Goal: Use online tool/utility: Utilize a website feature to perform a specific function

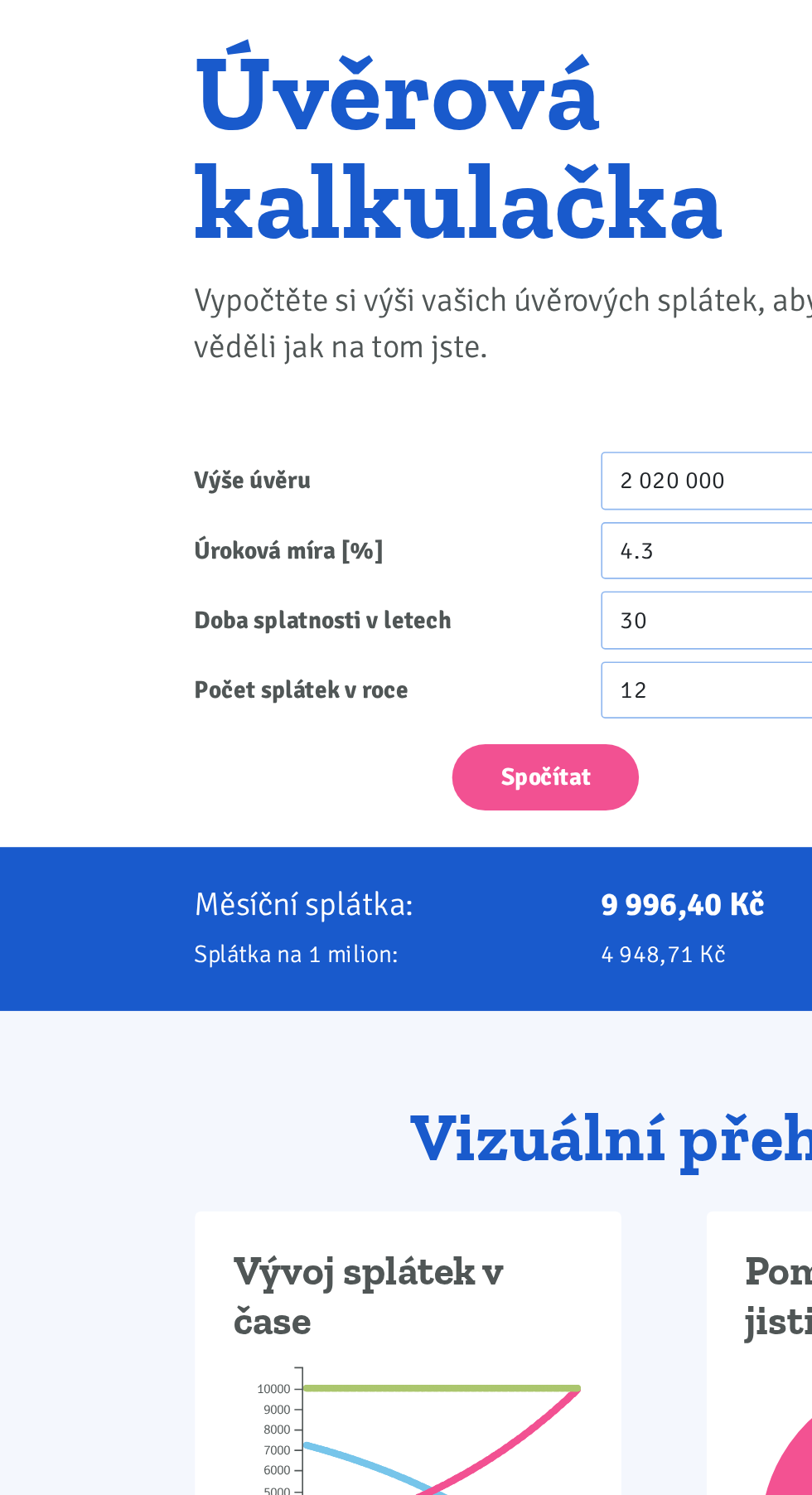
click at [275, 292] on p "Vypočtěte si výši vašich úvěrových splátek, abyste věděli jak na tom jste." at bounding box center [340, 313] width 444 height 56
click at [442, 414] on input "2 020 000" at bounding box center [458, 409] width 180 height 36
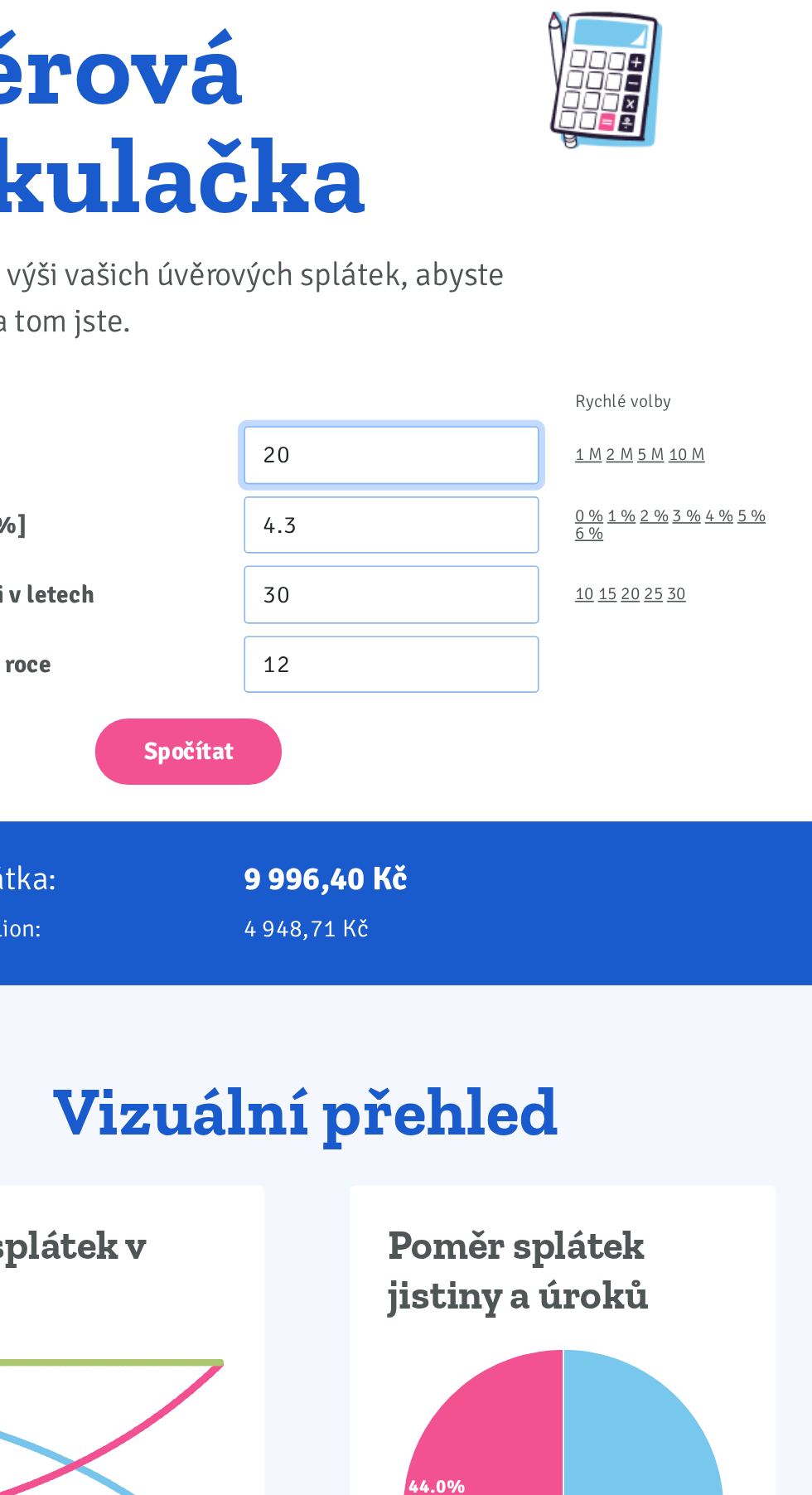
type input "2"
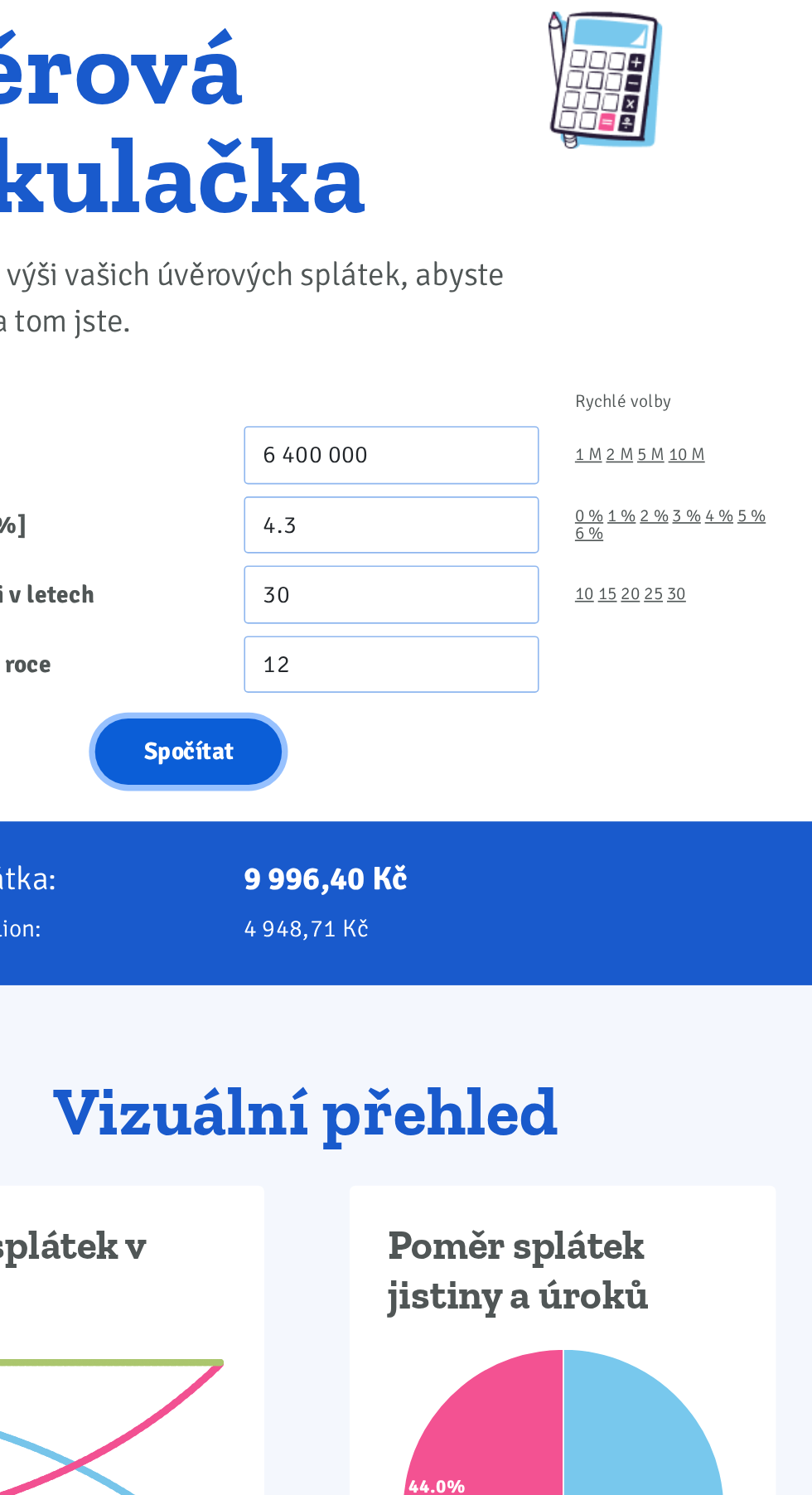
click at [307, 586] on button "Spočítat" at bounding box center [333, 591] width 115 height 40
type input "6400000"
